Goal: Find contact information: Find contact information

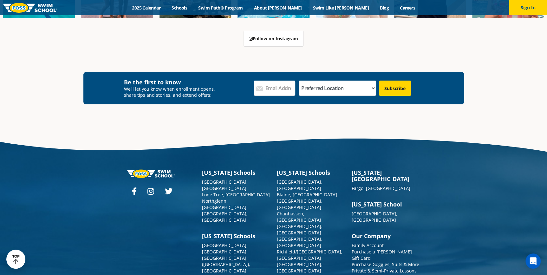
scroll to position [1225, 0]
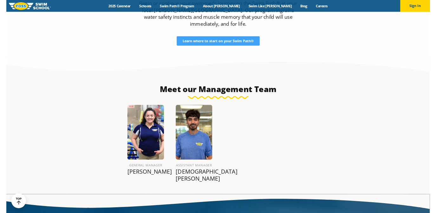
scroll to position [778, 0]
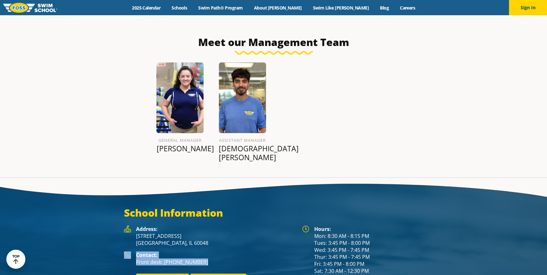
drag, startPoint x: 202, startPoint y: 234, endPoint x: 125, endPoint y: 230, distance: 76.9
click at [125, 251] on div "Contact: Front desk: (847) 680-7946" at bounding box center [210, 260] width 172 height 19
copy div "Contact: Front desk: (847) 680-7946"
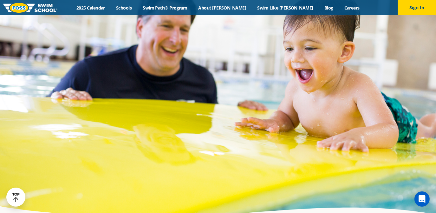
scroll to position [2291, 0]
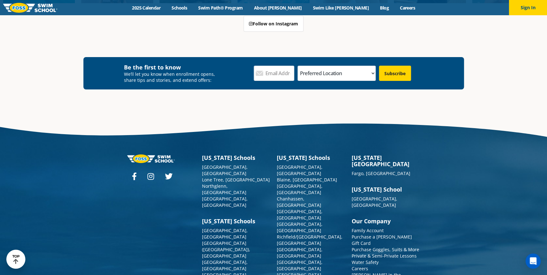
scroll to position [2297, 0]
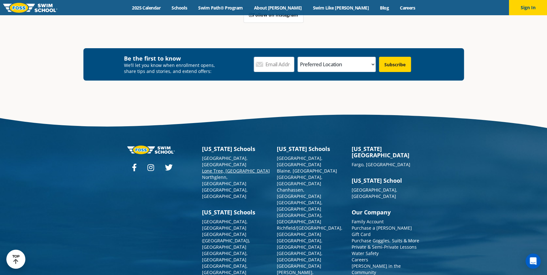
click at [219, 168] on link "Lone Tree, [GEOGRAPHIC_DATA]" at bounding box center [236, 171] width 68 height 6
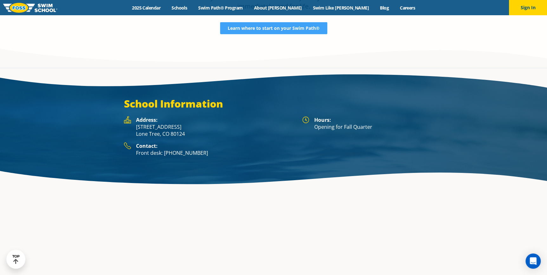
scroll to position [923, 0]
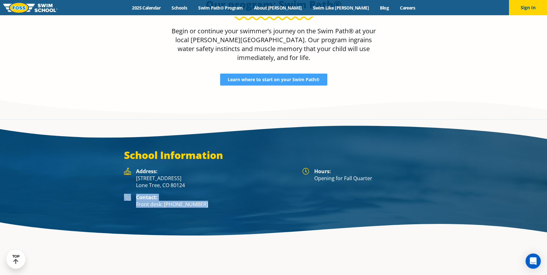
drag, startPoint x: 208, startPoint y: 160, endPoint x: 115, endPoint y: 154, distance: 93.4
click at [115, 154] on div "School Information Hours: Opening for Fall Quarter Address: 8455 Yosemite St. L…" at bounding box center [273, 181] width 381 height 64
copy div "Contact: Front desk: (983) 203-1310"
